Goal: Task Accomplishment & Management: Manage account settings

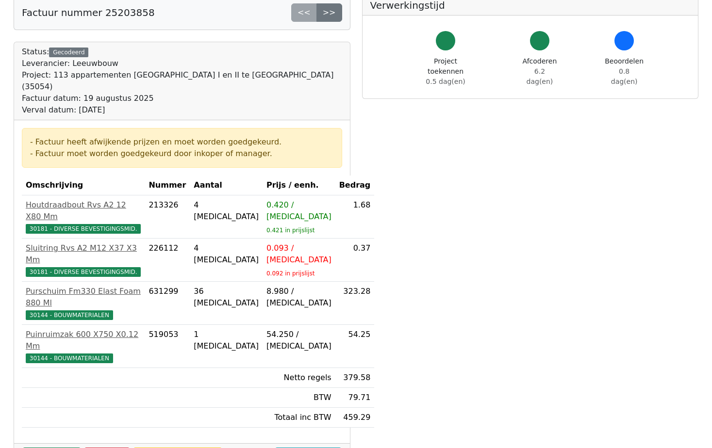
scroll to position [243, 0]
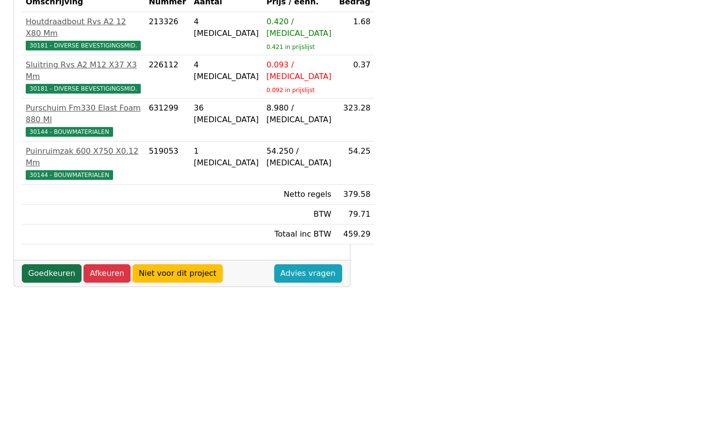
click at [65, 264] on link "Goedkeuren" at bounding box center [52, 273] width 60 height 18
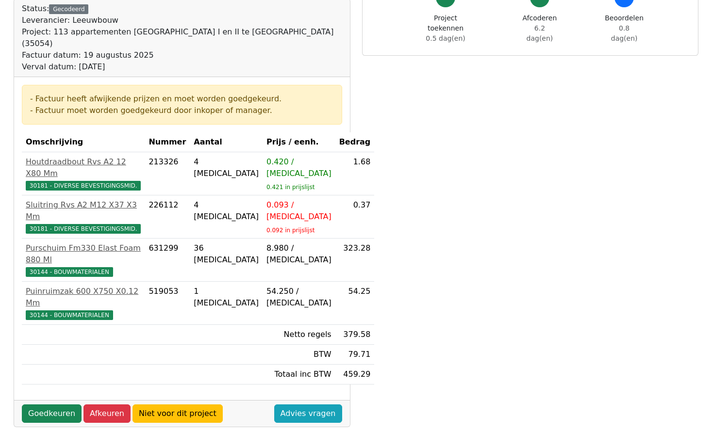
scroll to position [97, 0]
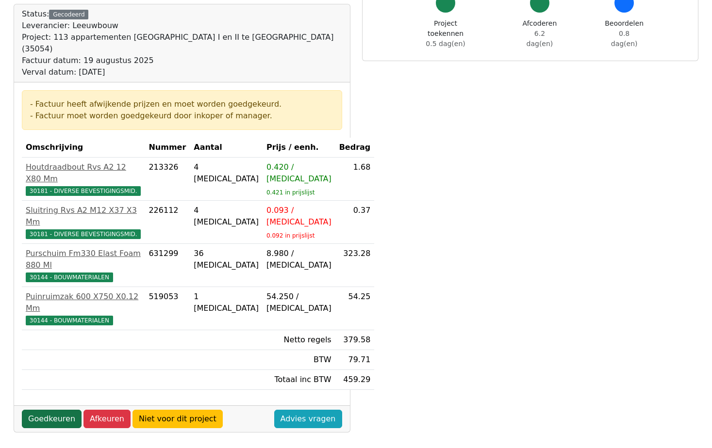
click at [56, 410] on link "Goedkeuren" at bounding box center [52, 419] width 60 height 18
